Goal: Task Accomplishment & Management: Use online tool/utility

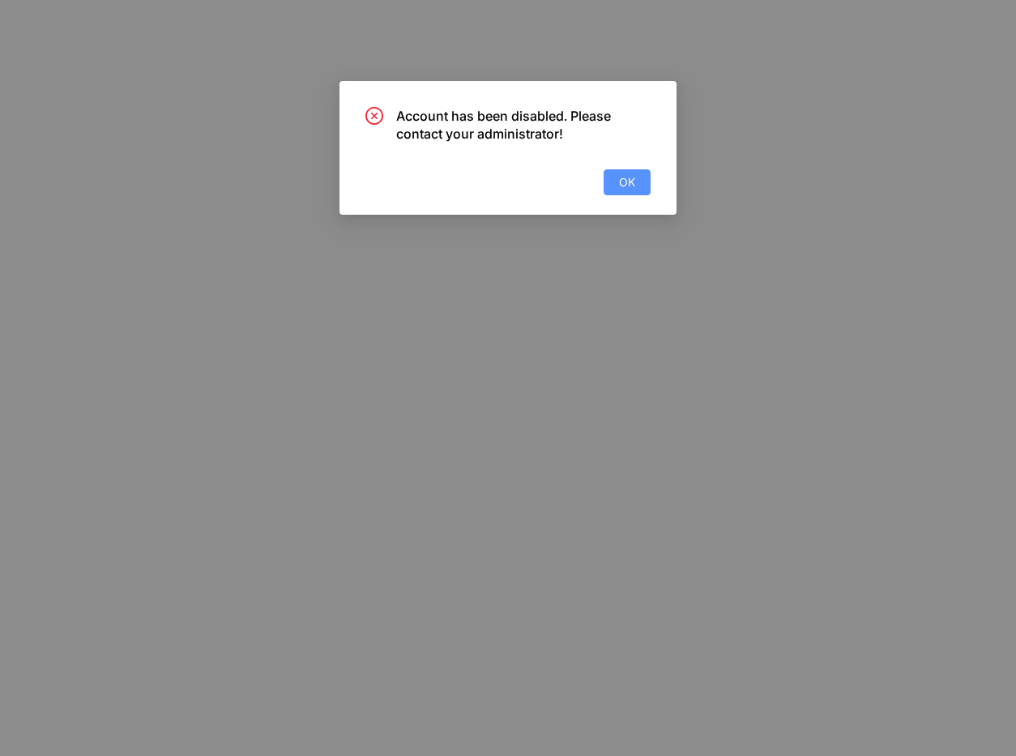
click at [610, 193] on button "OK" at bounding box center [627, 182] width 47 height 26
